Goal: Entertainment & Leisure: Browse casually

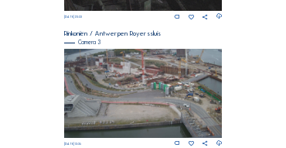
scroll to position [530, 0]
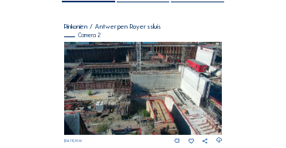
scroll to position [124, 0]
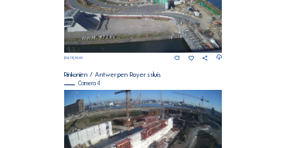
click at [142, 52] on img at bounding box center [143, 7] width 159 height 89
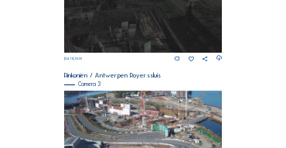
scroll to position [424, 0]
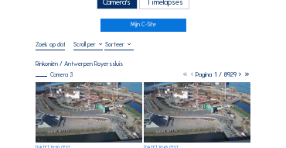
scroll to position [46, 0]
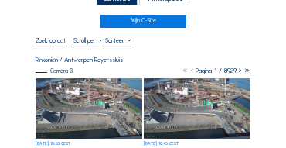
click at [77, 85] on img at bounding box center [89, 108] width 107 height 60
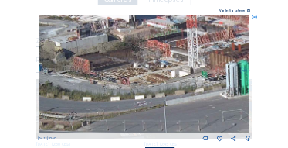
drag, startPoint x: 113, startPoint y: 63, endPoint x: 121, endPoint y: 73, distance: 12.7
click at [121, 73] on img at bounding box center [144, 74] width 210 height 118
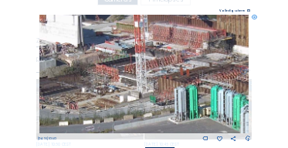
drag, startPoint x: 154, startPoint y: 56, endPoint x: 101, endPoint y: 80, distance: 57.5
click at [101, 80] on img at bounding box center [144, 74] width 210 height 118
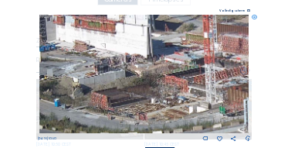
click at [169, 86] on img at bounding box center [144, 74] width 210 height 118
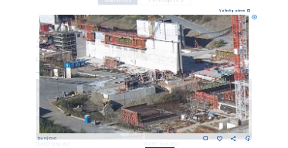
drag, startPoint x: 139, startPoint y: 77, endPoint x: 169, endPoint y: 94, distance: 34.3
click at [169, 94] on img at bounding box center [144, 74] width 210 height 118
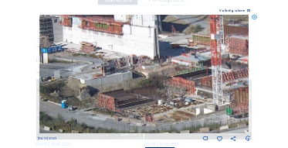
click at [155, 80] on img at bounding box center [144, 74] width 210 height 118
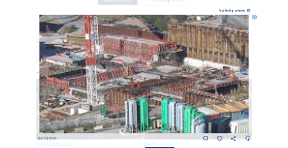
drag, startPoint x: 202, startPoint y: 87, endPoint x: 76, endPoint y: 87, distance: 126.1
click at [76, 87] on img at bounding box center [144, 74] width 210 height 118
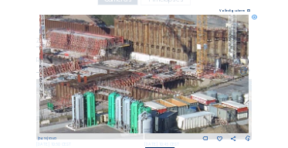
drag, startPoint x: 187, startPoint y: 90, endPoint x: 128, endPoint y: 83, distance: 59.2
click at [128, 83] on img at bounding box center [144, 74] width 210 height 118
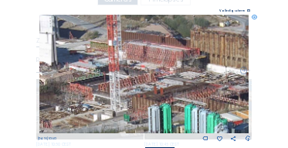
drag, startPoint x: 169, startPoint y: 89, endPoint x: 129, endPoint y: 82, distance: 40.0
click at [260, 101] on div "Scroll om door de tijd te reizen | Druk op de 'Alt'-knop + scroll om te Zoomen …" at bounding box center [144, 74] width 288 height 148
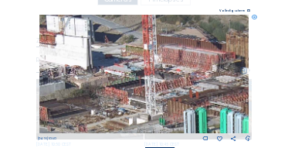
drag, startPoint x: 254, startPoint y: 89, endPoint x: 272, endPoint y: 91, distance: 17.9
click at [272, 91] on div "Scroll om door de tijd te reizen | Druk op de 'Alt'-knop + scroll om te Zoomen …" at bounding box center [144, 74] width 288 height 148
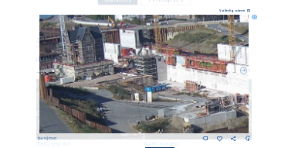
drag, startPoint x: 145, startPoint y: 73, endPoint x: 169, endPoint y: 88, distance: 28.5
click at [172, 90] on img at bounding box center [144, 74] width 210 height 118
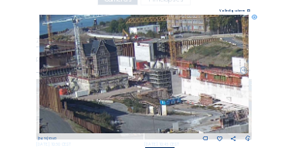
drag, startPoint x: 128, startPoint y: 67, endPoint x: 142, endPoint y: 80, distance: 19.1
click at [142, 80] on img at bounding box center [144, 74] width 210 height 118
click at [255, 19] on icon at bounding box center [254, 17] width 5 height 5
